Goal: Download file/media

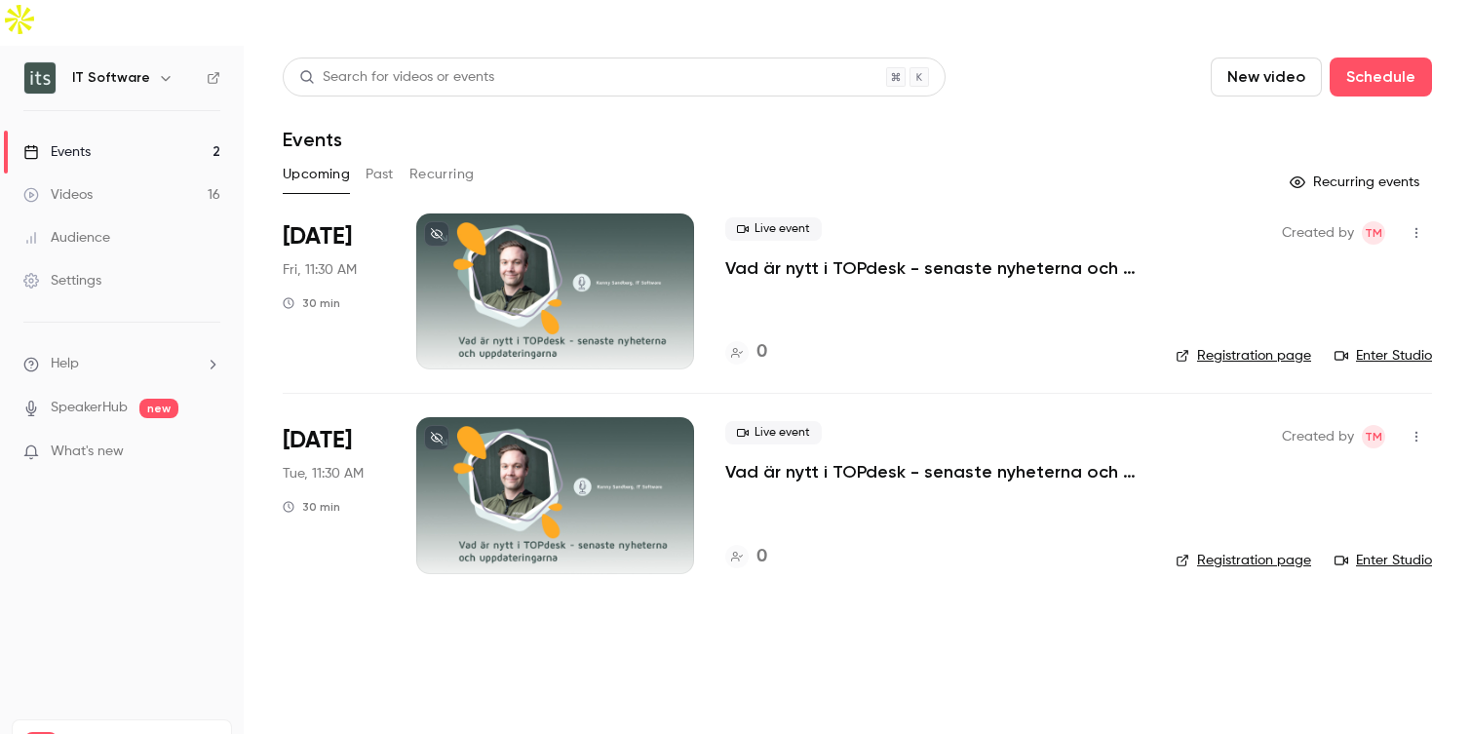
click at [383, 159] on button "Past" at bounding box center [380, 174] width 28 height 31
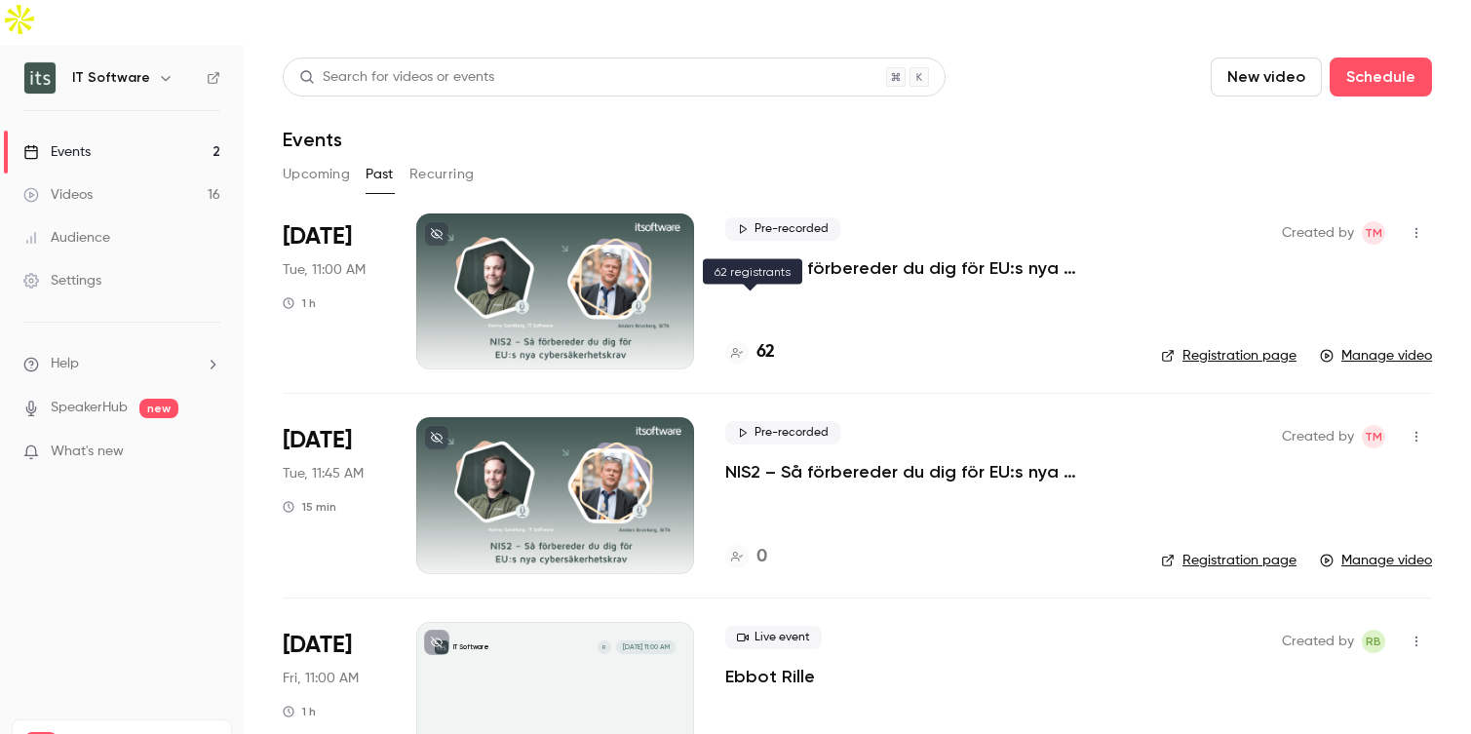
click at [763, 339] on h4 "62" at bounding box center [766, 352] width 19 height 26
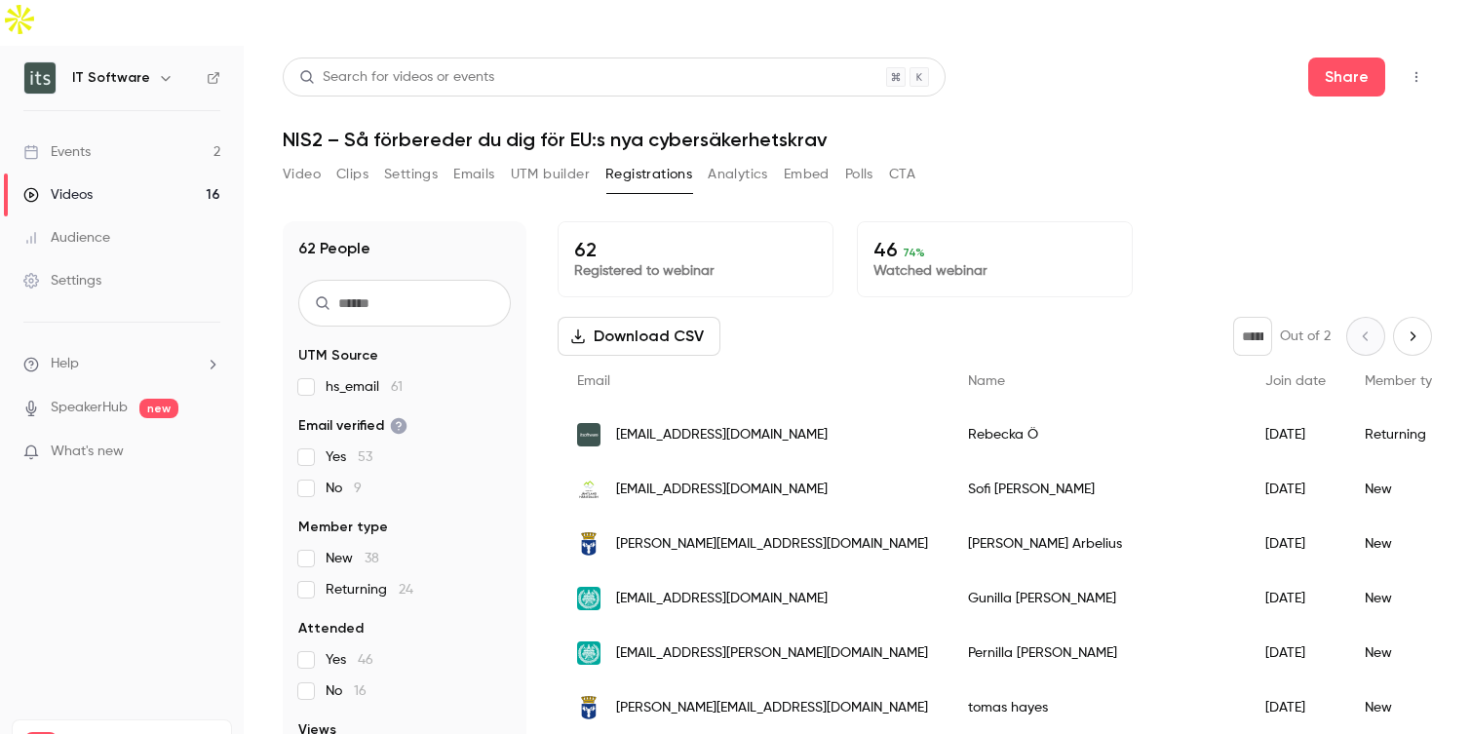
click at [670, 317] on button "Download CSV" at bounding box center [639, 336] width 163 height 39
click at [471, 159] on button "Emails" at bounding box center [473, 174] width 41 height 31
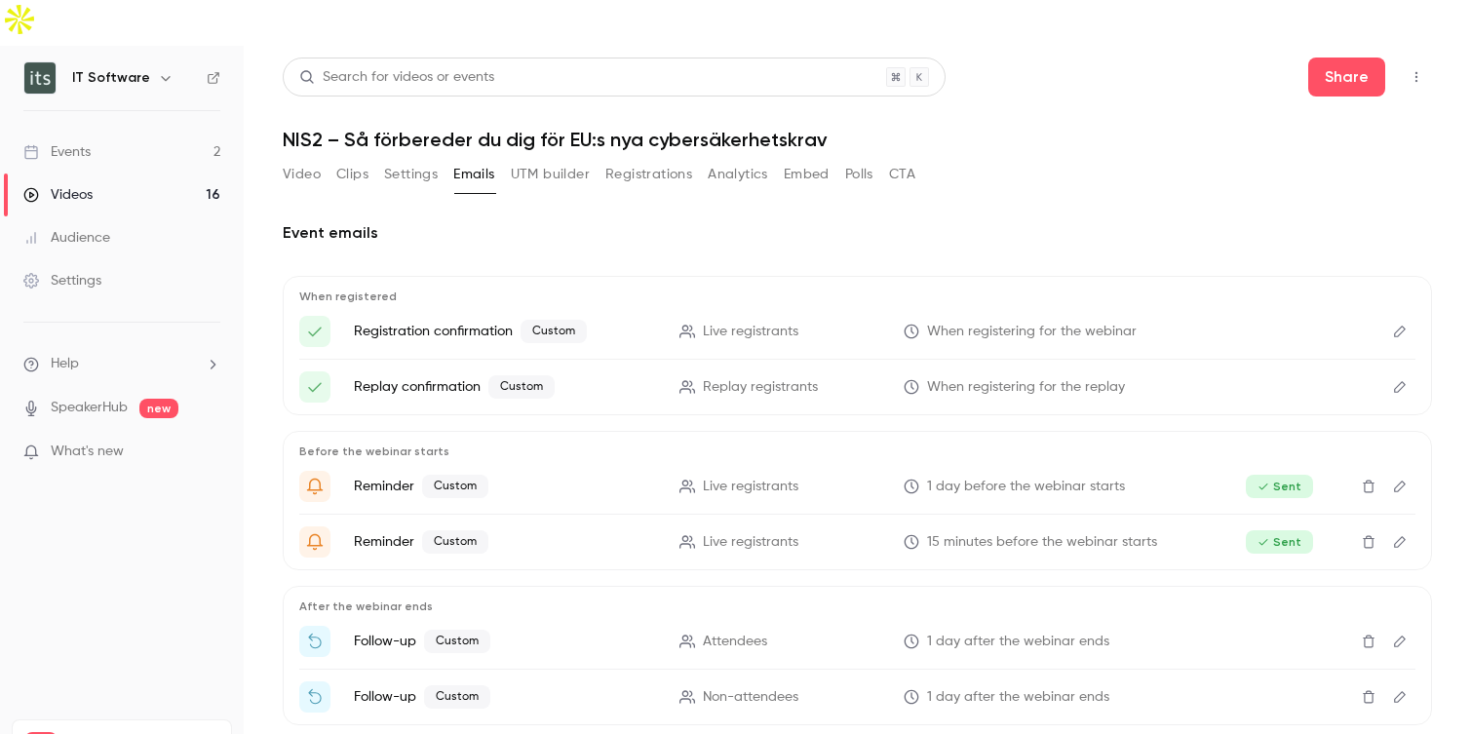
click at [738, 159] on button "Analytics" at bounding box center [738, 174] width 60 height 31
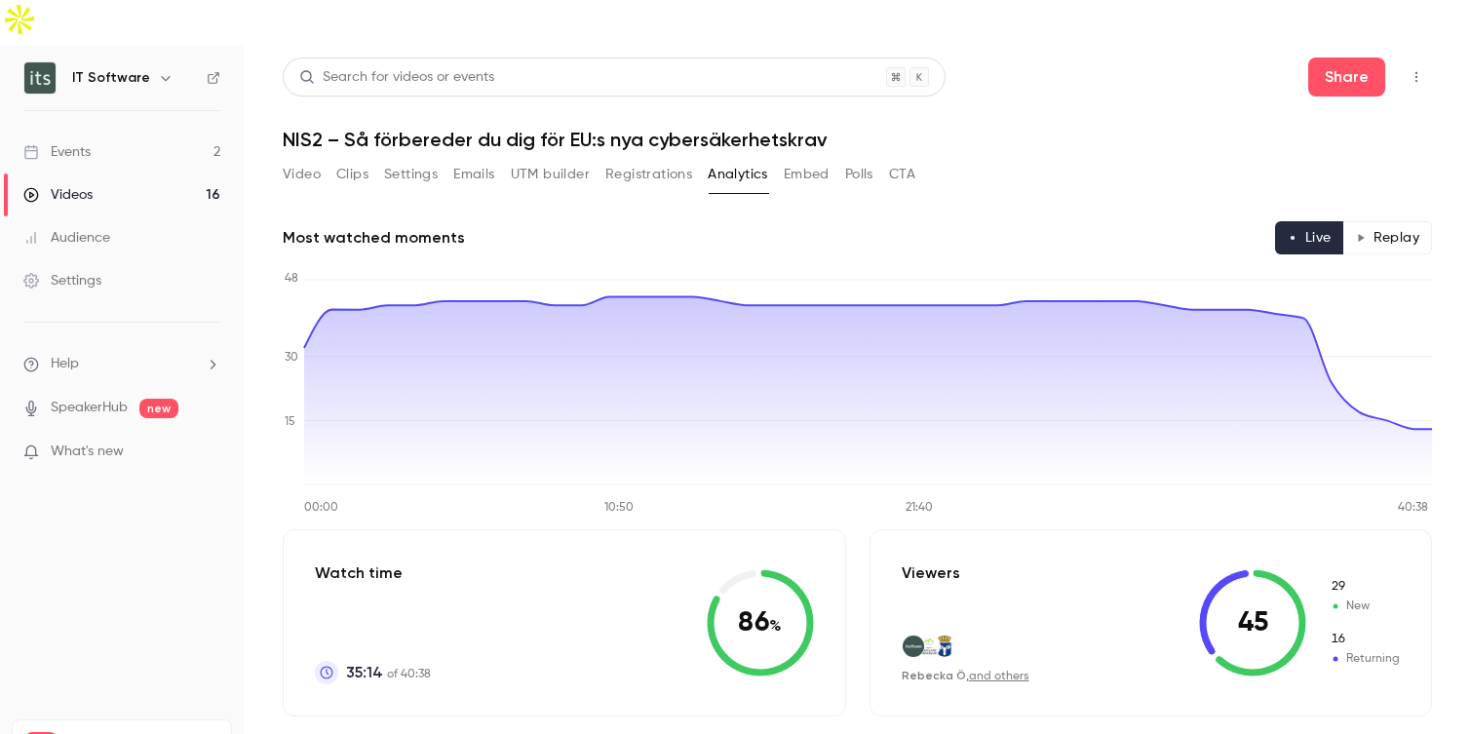
click at [864, 159] on button "Polls" at bounding box center [859, 174] width 28 height 31
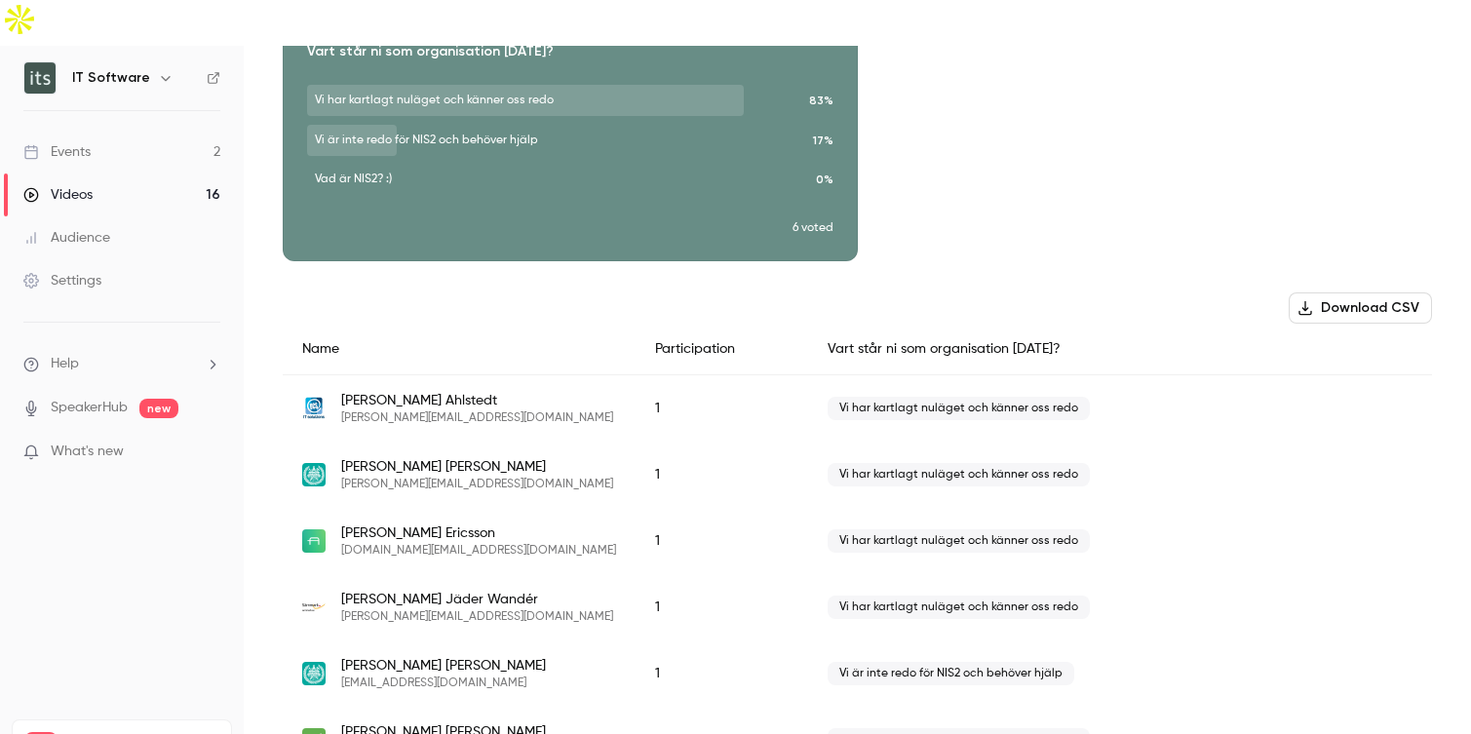
scroll to position [228, 0]
